Goal: Complete application form

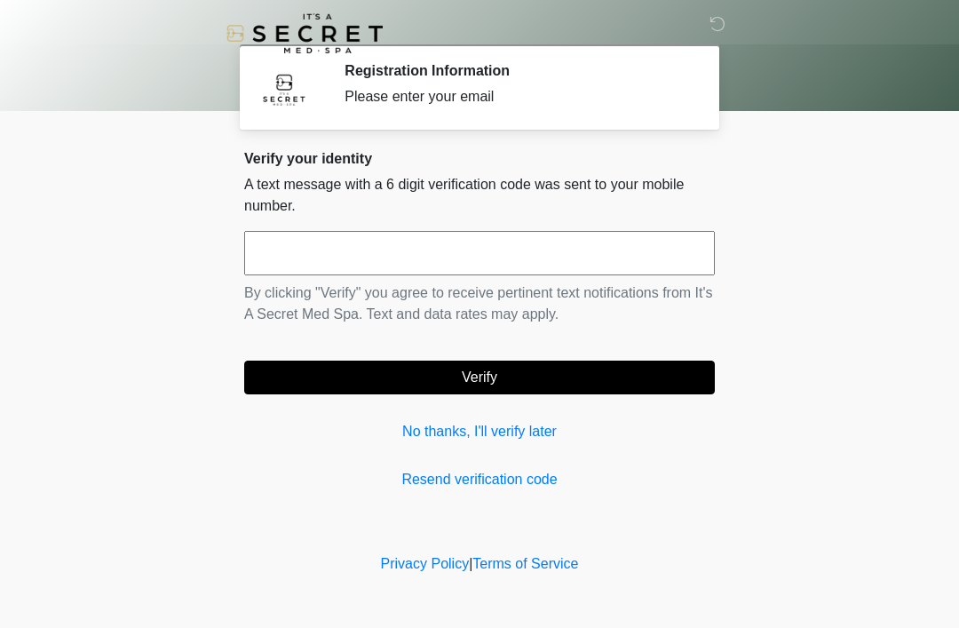
click at [582, 256] on input "text" at bounding box center [479, 253] width 471 height 44
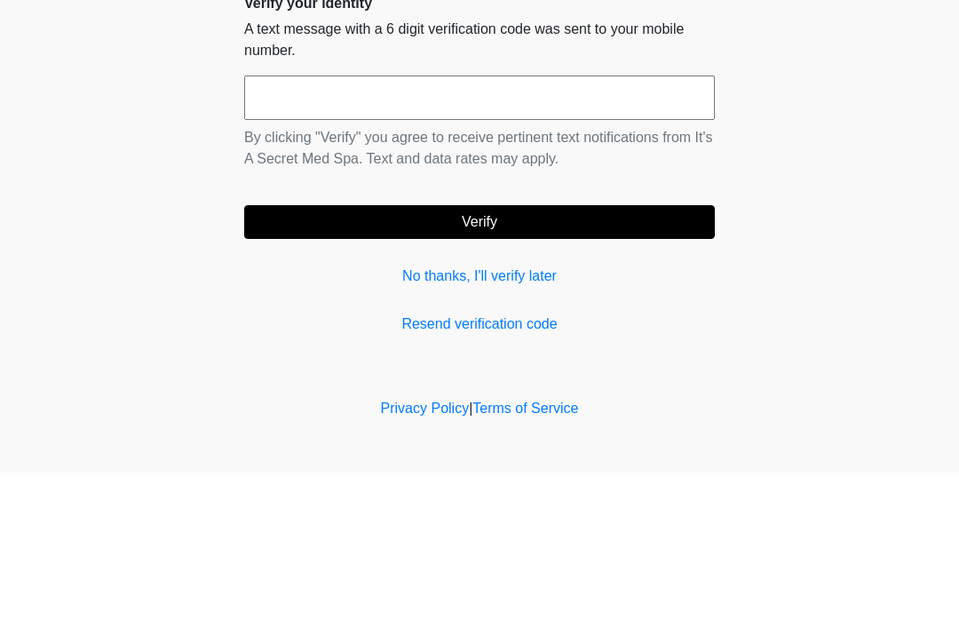
click at [293, 361] on button "Verify" at bounding box center [479, 378] width 471 height 34
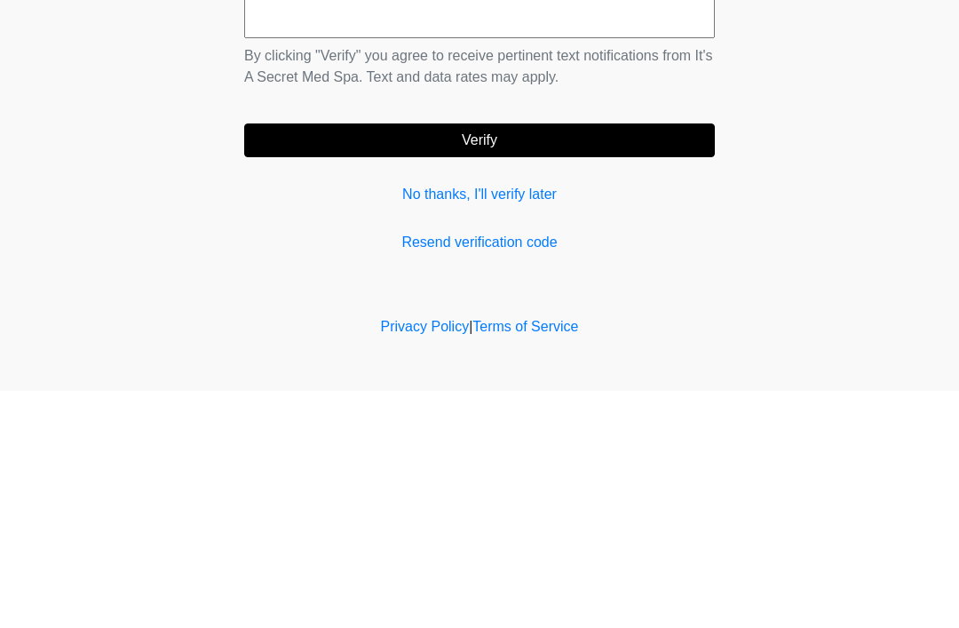
click at [439, 421] on link "No thanks, I'll verify later" at bounding box center [479, 431] width 471 height 21
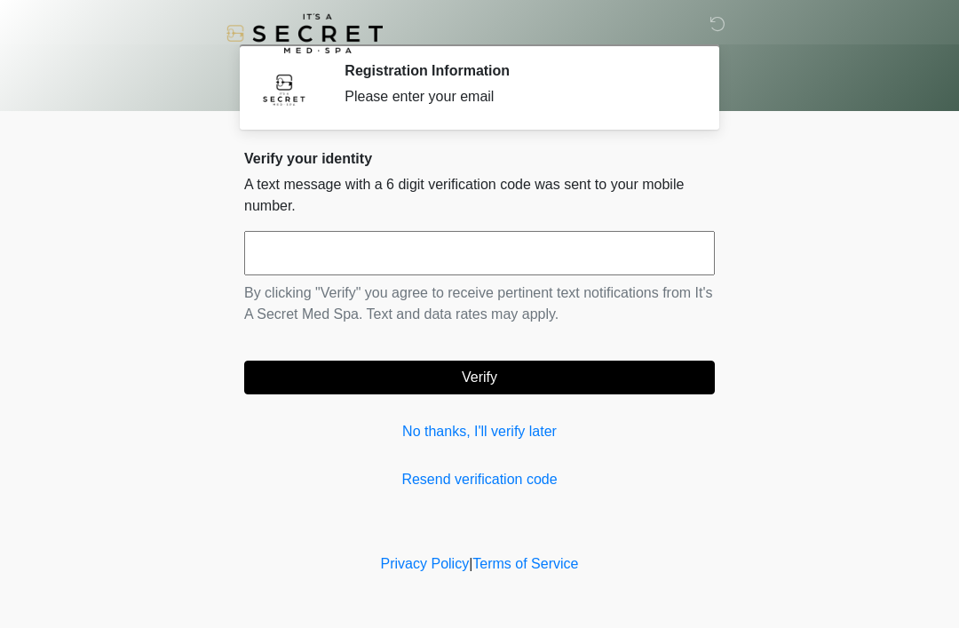
click at [419, 424] on link "No thanks, I'll verify later" at bounding box center [479, 431] width 471 height 21
click at [410, 426] on link "No thanks, I'll verify later" at bounding box center [479, 431] width 471 height 21
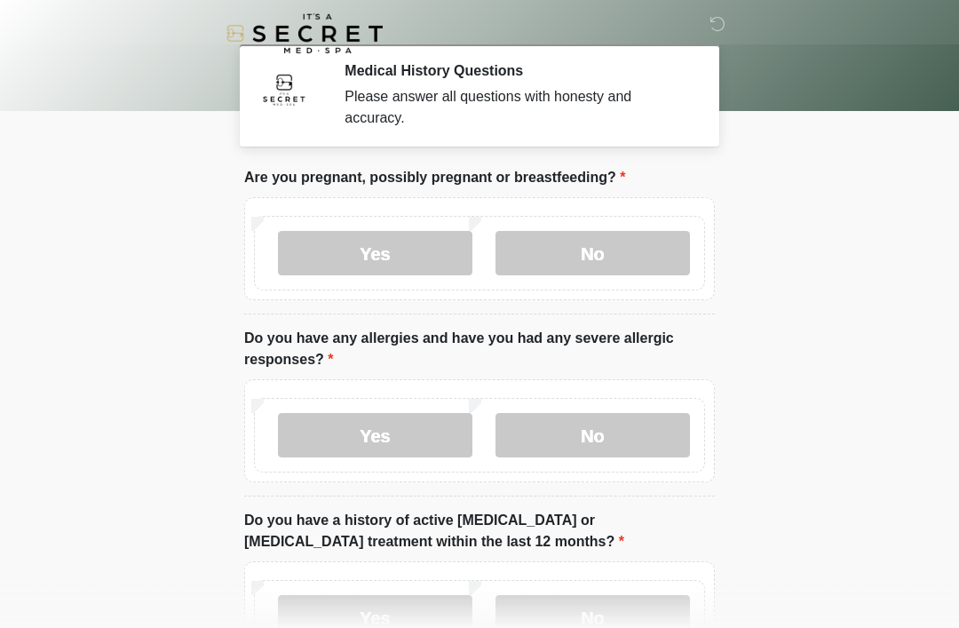
click at [651, 257] on label "No" at bounding box center [593, 253] width 194 height 44
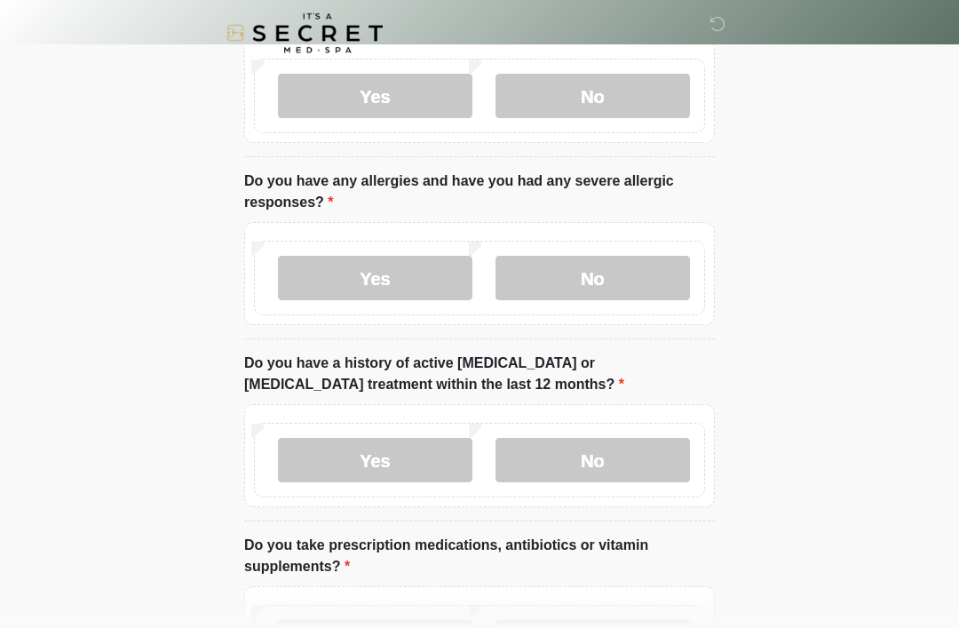
scroll to position [156, 0]
click at [639, 283] on label "No" at bounding box center [593, 279] width 194 height 44
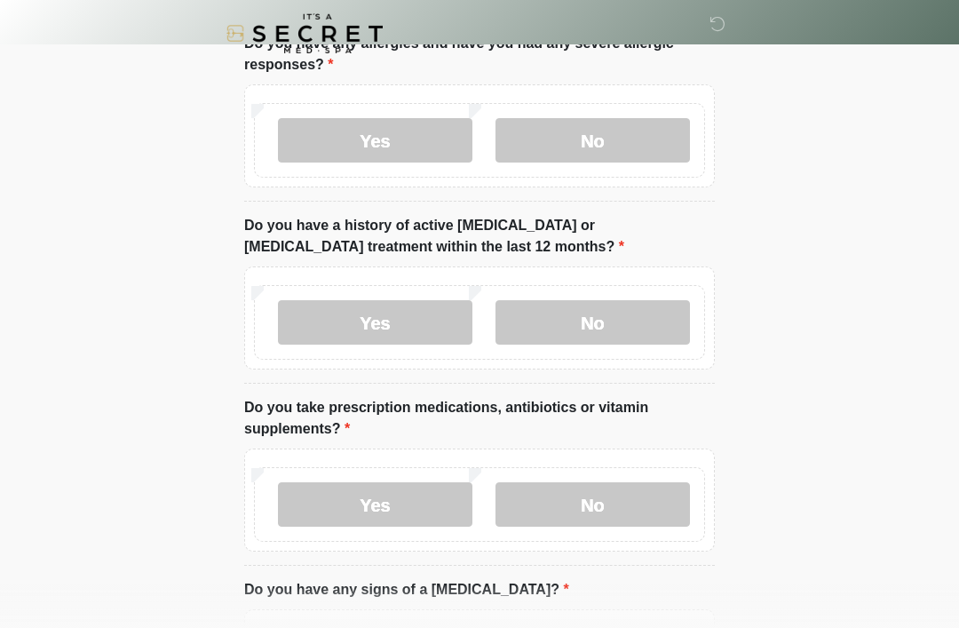
scroll to position [297, 0]
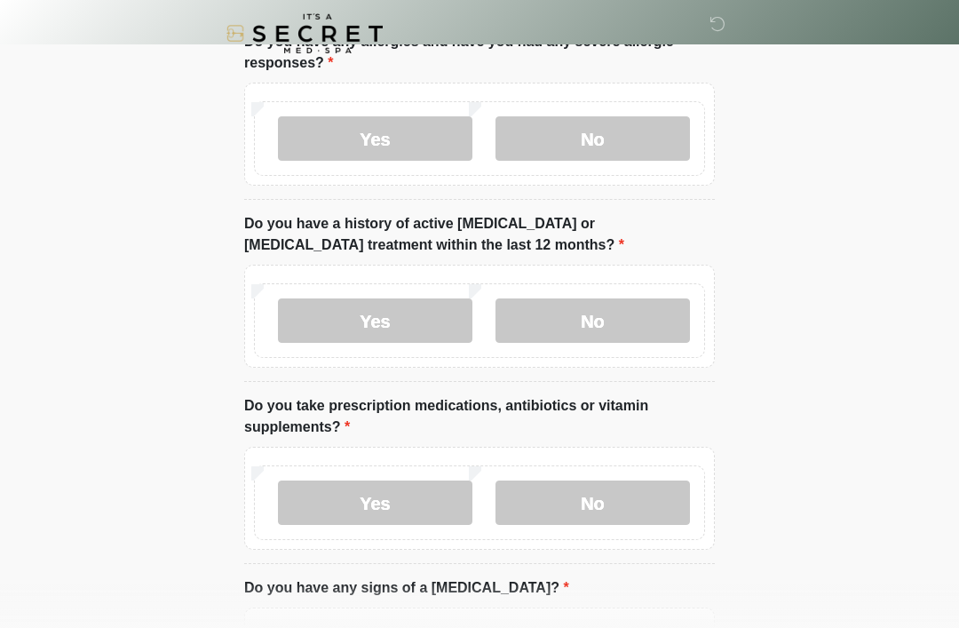
click at [630, 313] on label "No" at bounding box center [593, 320] width 194 height 44
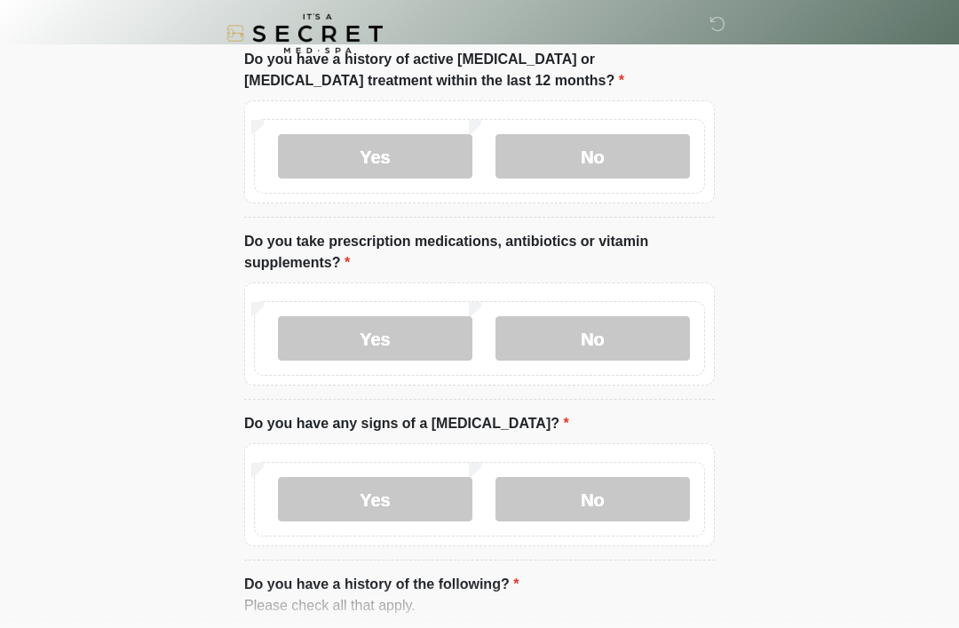
click at [630, 334] on label "No" at bounding box center [593, 338] width 194 height 44
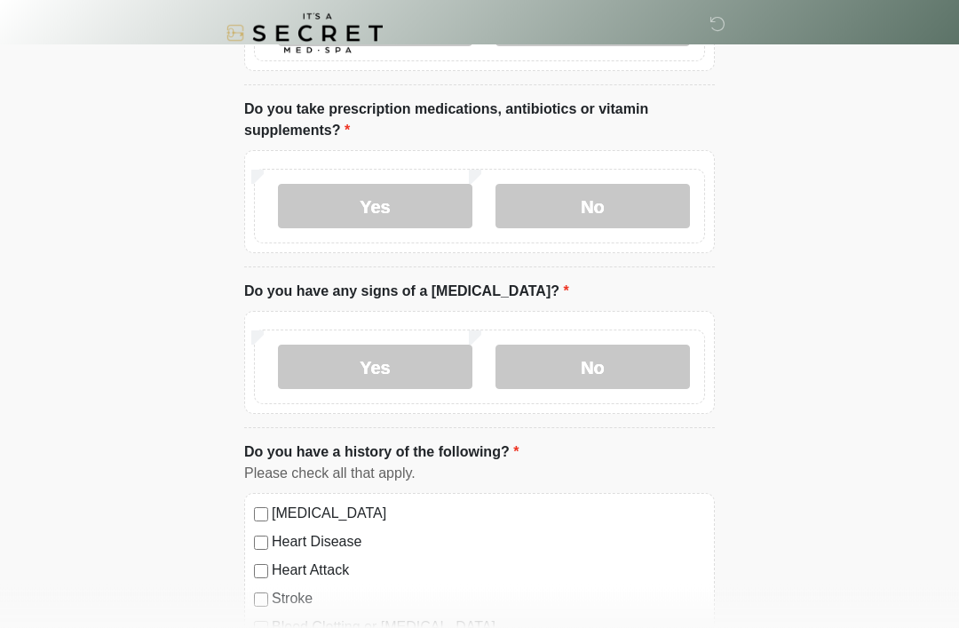
scroll to position [605, 0]
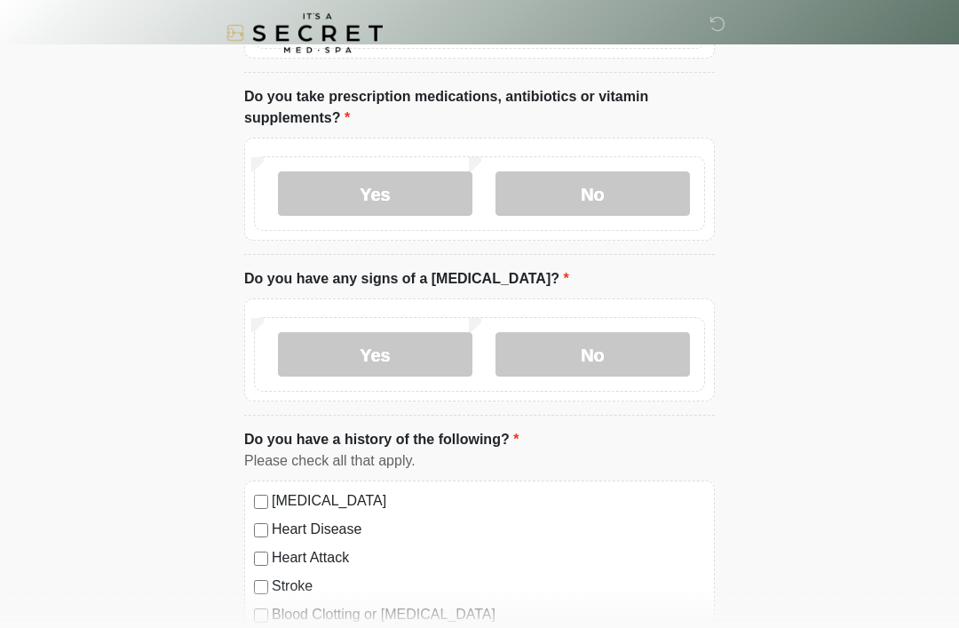
click at [654, 348] on label "No" at bounding box center [593, 355] width 194 height 44
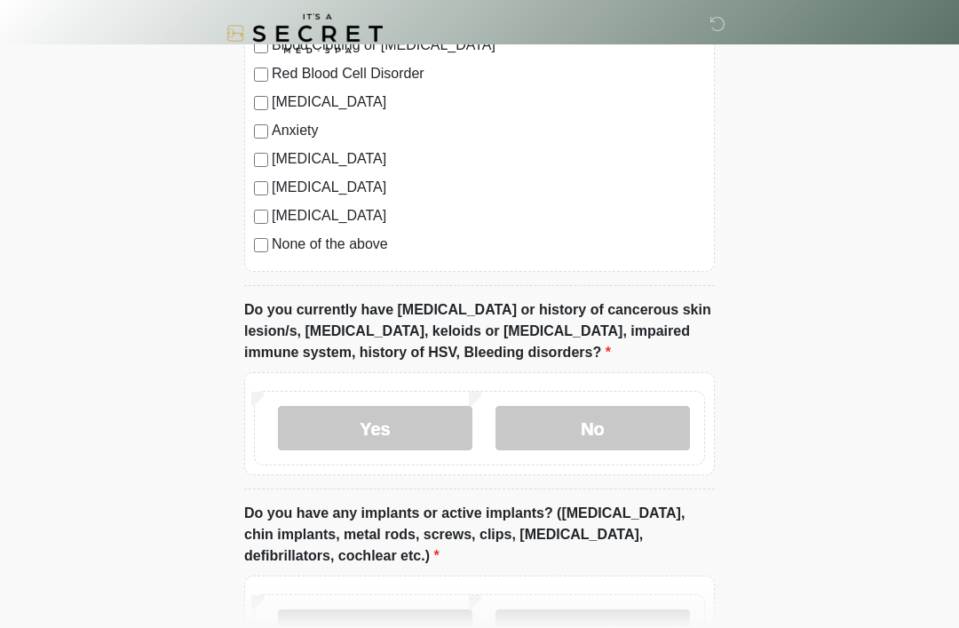
scroll to position [1203, 0]
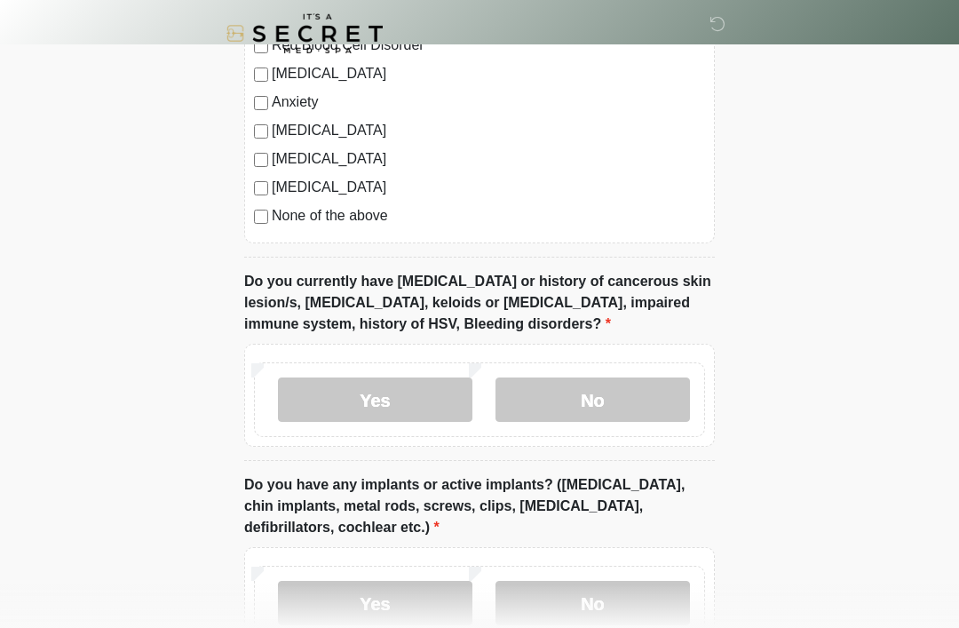
click at [645, 409] on label "No" at bounding box center [593, 399] width 194 height 44
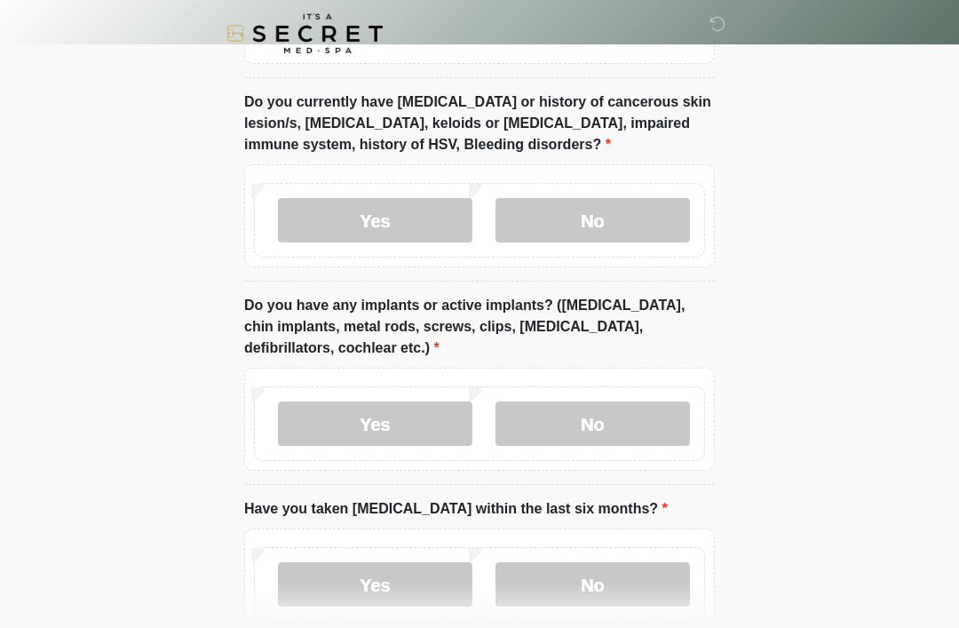
click at [647, 419] on label "No" at bounding box center [593, 423] width 194 height 44
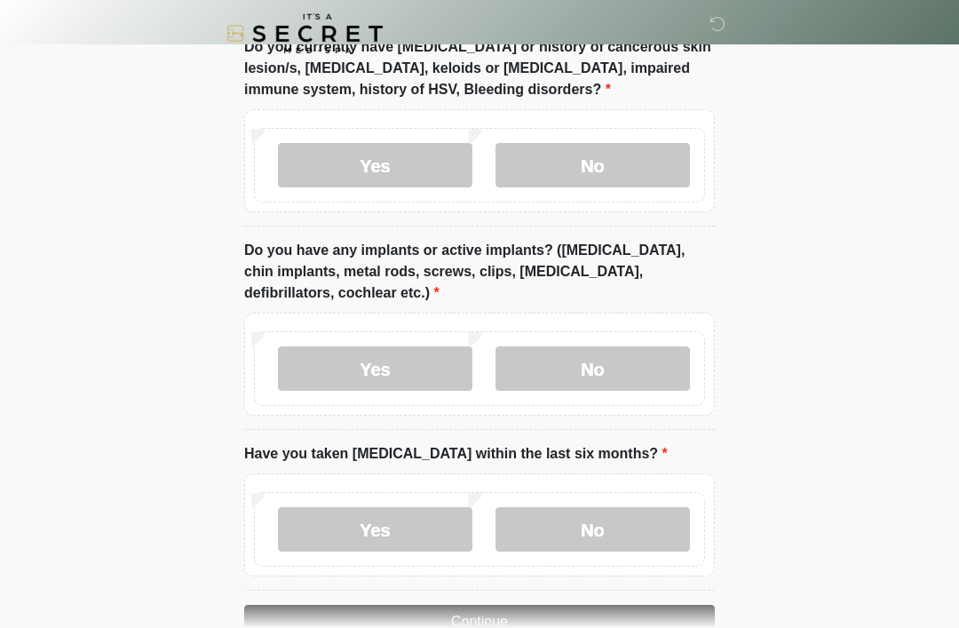
scroll to position [1484, 0]
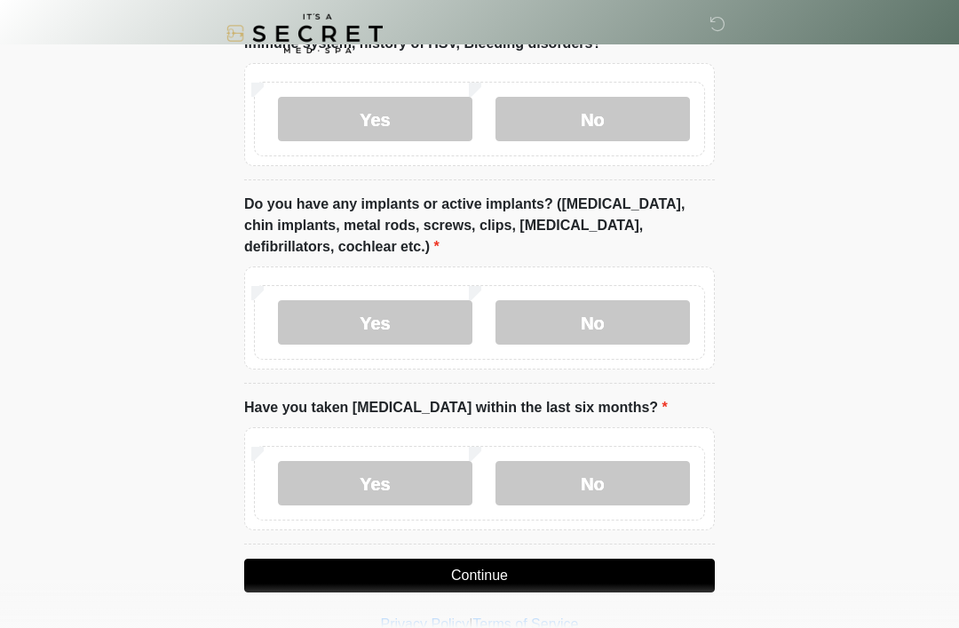
click at [645, 482] on label "No" at bounding box center [593, 483] width 194 height 44
click at [661, 579] on button "Continue" at bounding box center [479, 576] width 471 height 34
click at [648, 566] on button "Continue" at bounding box center [479, 576] width 471 height 34
click at [648, 572] on button "Continue" at bounding box center [479, 576] width 471 height 34
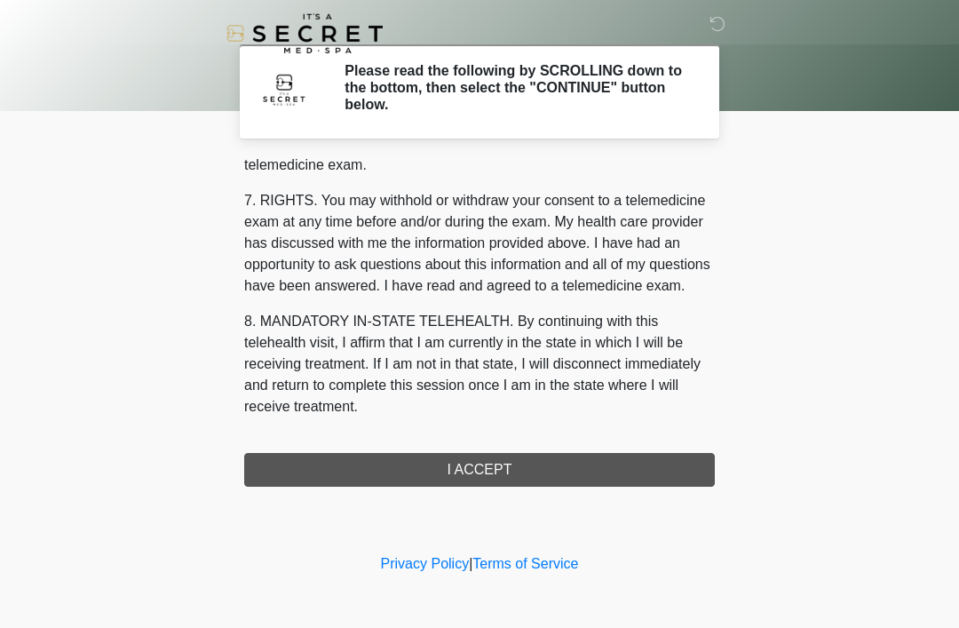
scroll to position [758, 0]
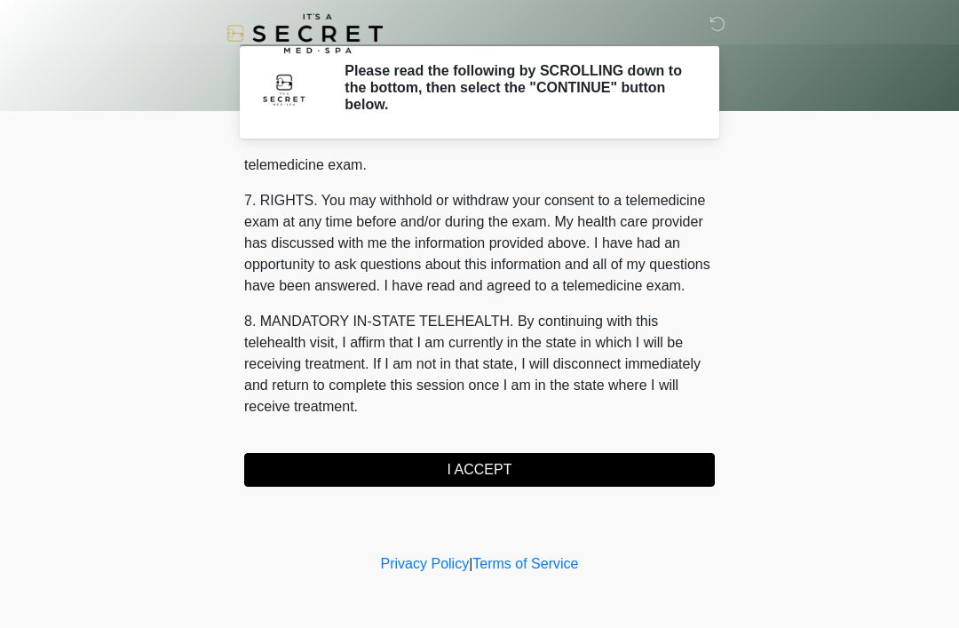
click at [619, 458] on button "I ACCEPT" at bounding box center [479, 470] width 471 height 34
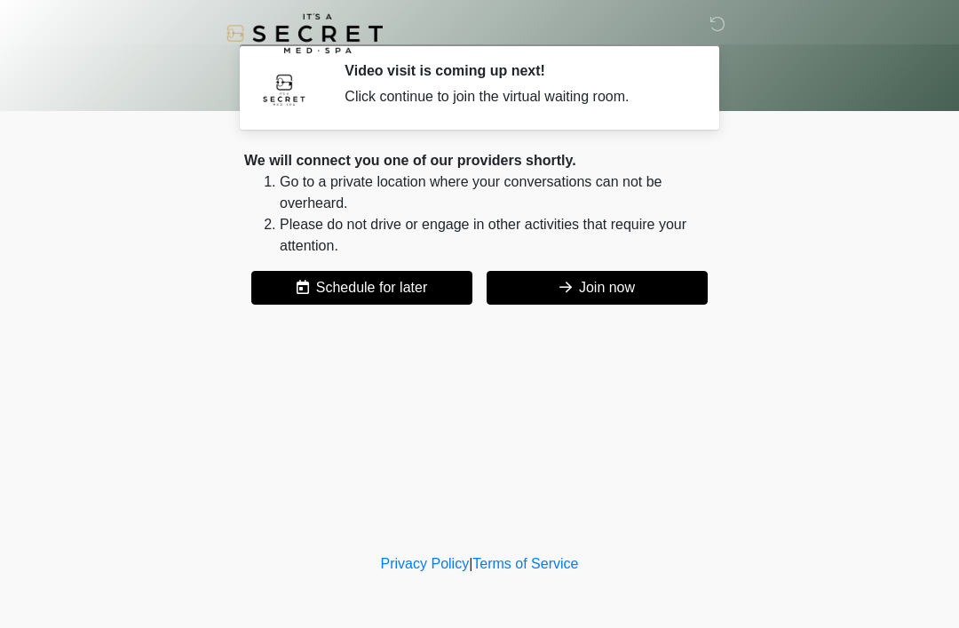
click at [644, 302] on button "Join now" at bounding box center [597, 288] width 221 height 34
